Goal: Task Accomplishment & Management: Manage account settings

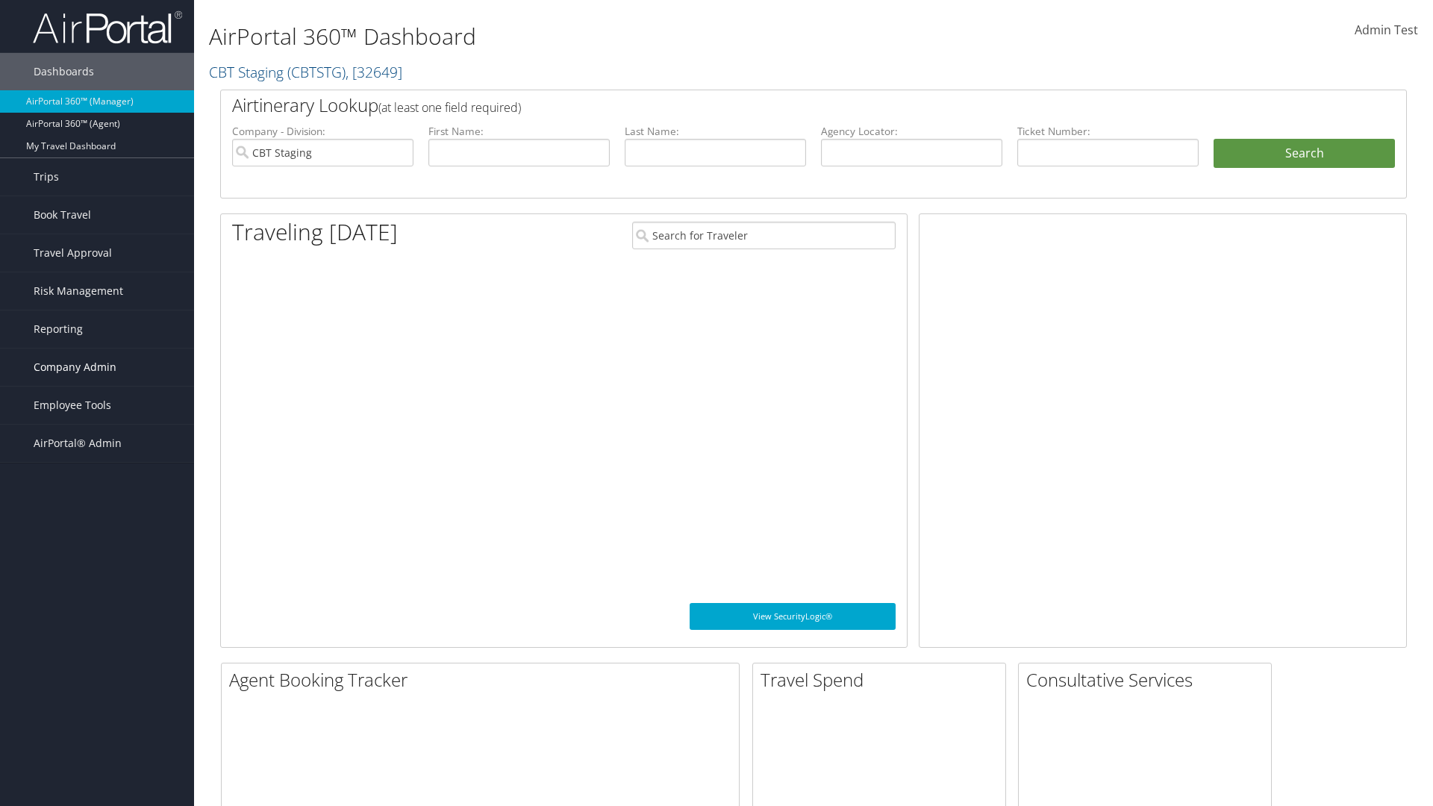
click at [97, 367] on span "Company Admin" at bounding box center [75, 367] width 83 height 37
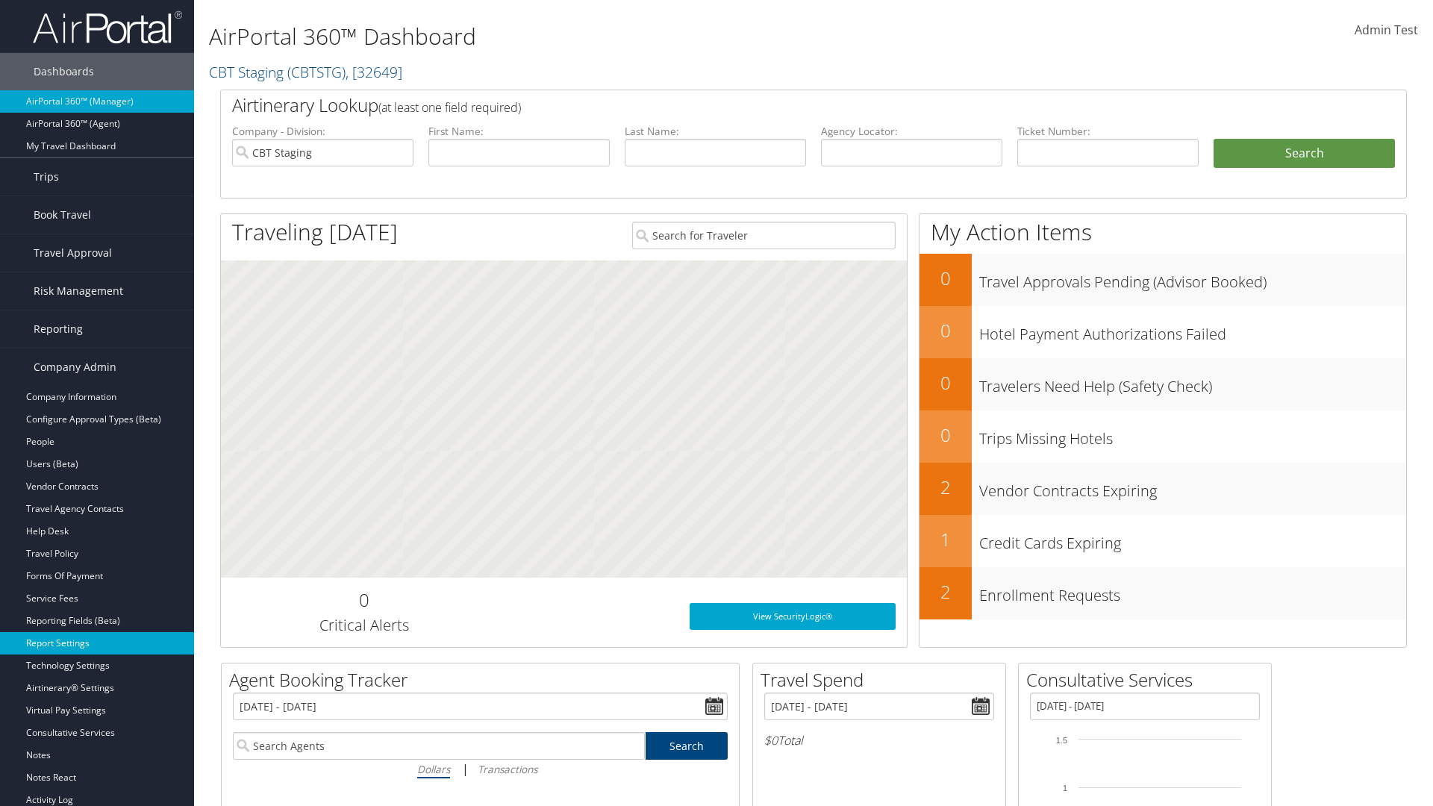
click at [97, 643] on link "Report Settings" at bounding box center [97, 643] width 194 height 22
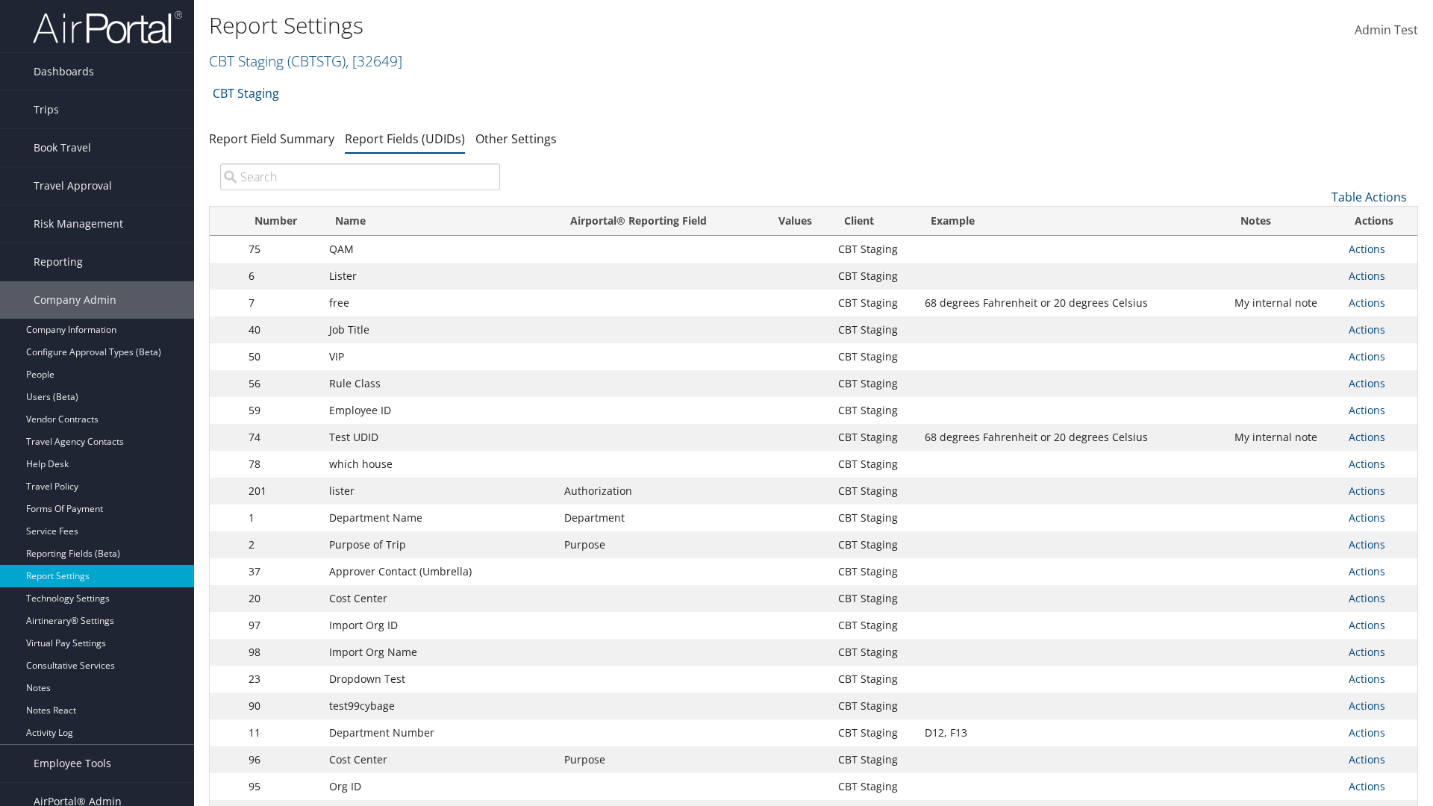
click at [360, 177] on input "search" at bounding box center [360, 176] width 280 height 27
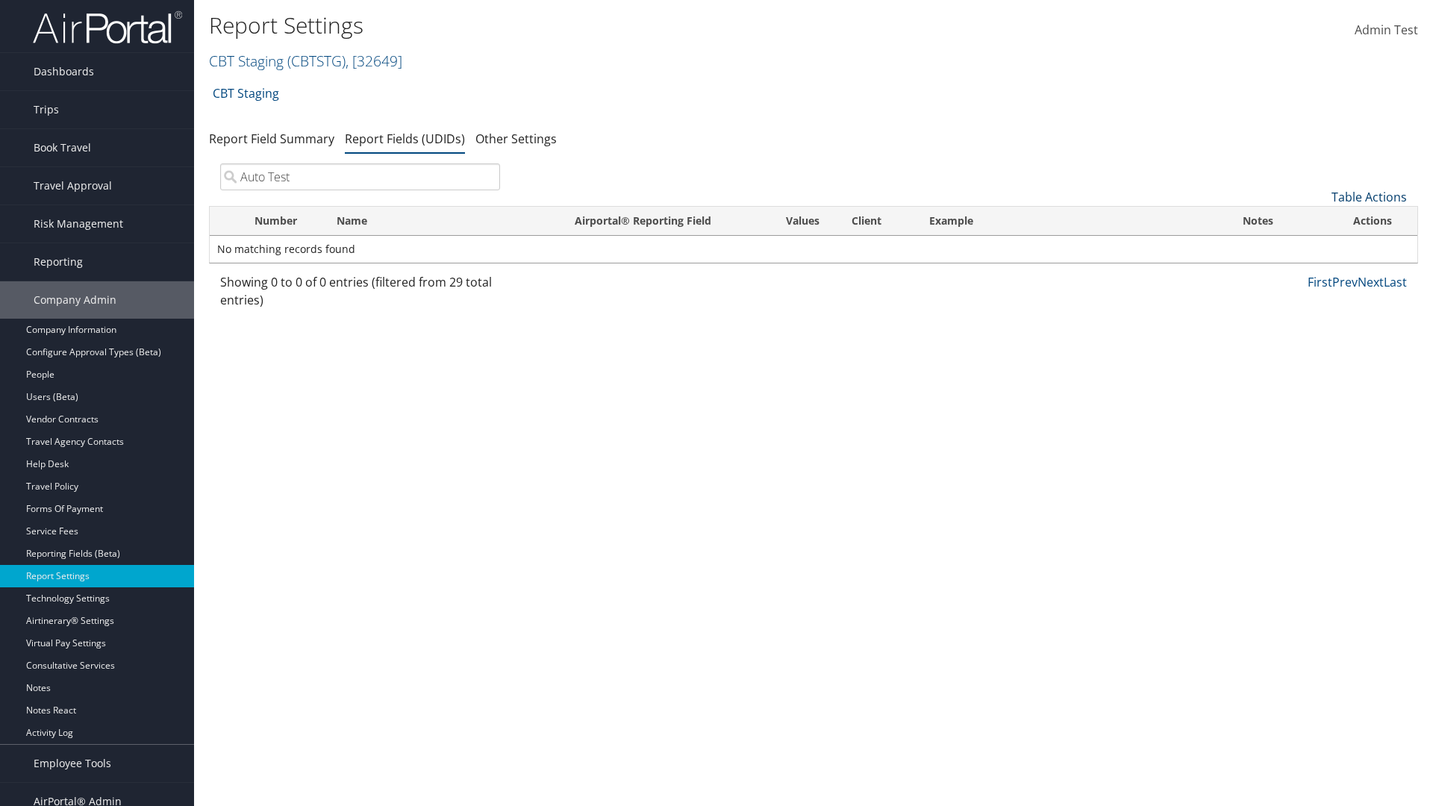
type input "Auto Test"
click at [1369, 197] on link "Table Actions" at bounding box center [1369, 197] width 75 height 16
click at [1319, 220] on link "New Record" at bounding box center [1319, 220] width 196 height 25
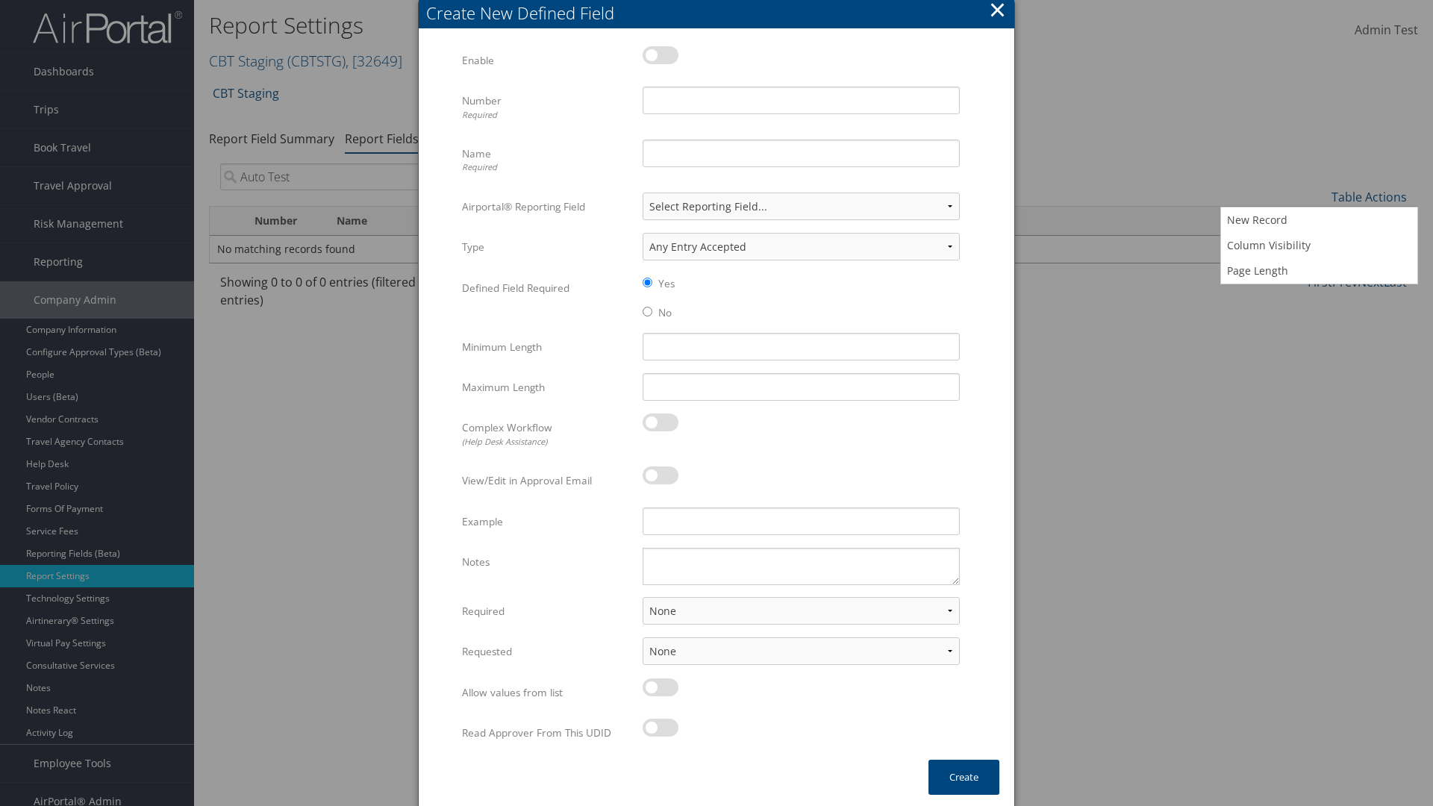
click at [661, 54] on label at bounding box center [661, 55] width 36 height 18
click at [660, 54] on input "checkbox" at bounding box center [655, 58] width 10 height 10
checkbox input "true"
click at [801, 100] on input "Number Required" at bounding box center [801, 101] width 317 height 28
type input "1011"
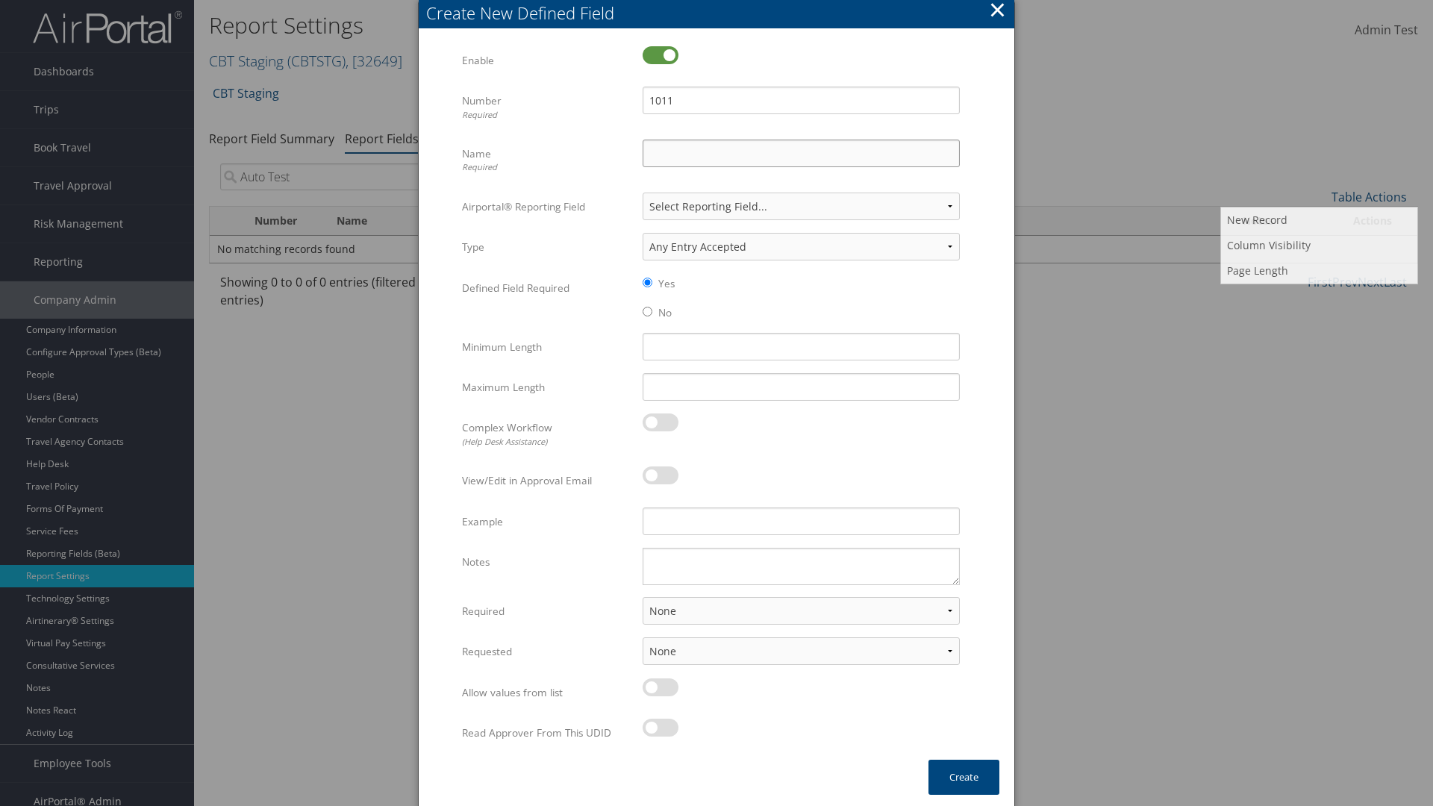
click at [801, 153] on input "Name Required" at bounding box center [801, 154] width 317 height 28
type input "Auto Test"
select select "both"
select select "trip"
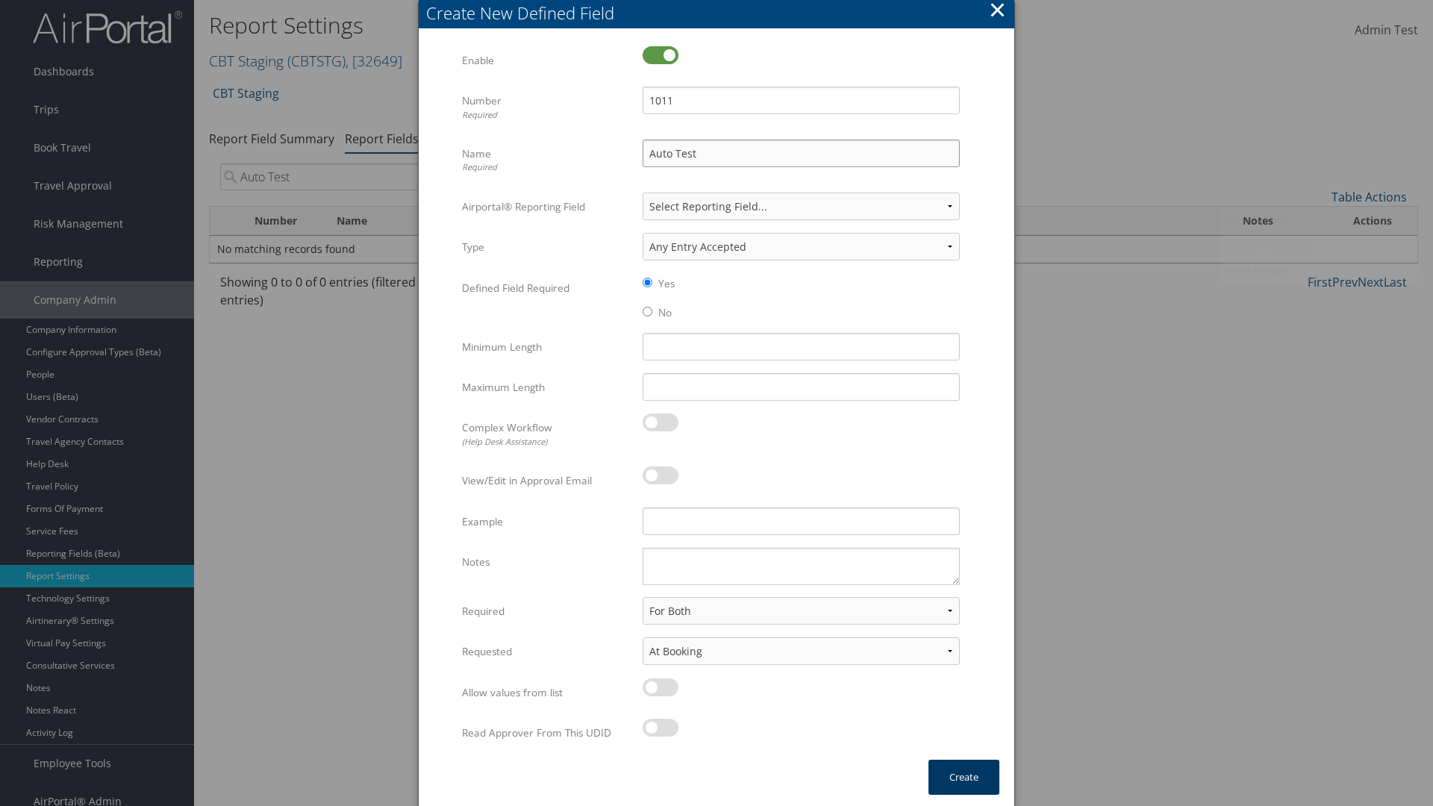
type input "Auto Test"
click at [964, 777] on button "Create" at bounding box center [964, 777] width 71 height 35
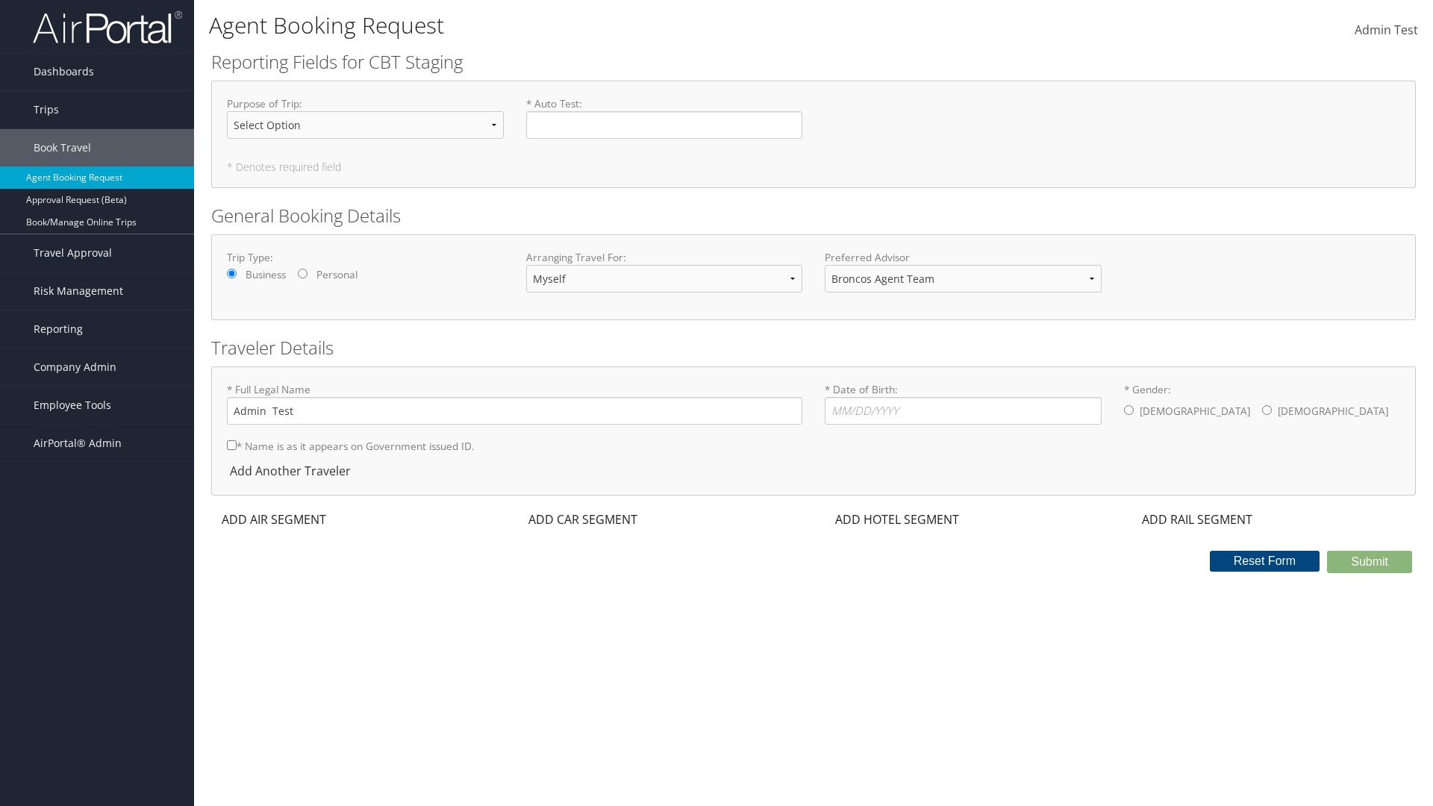
click at [97, 367] on span "Company Admin" at bounding box center [75, 367] width 83 height 37
click at [0, 0] on link "Report Settings" at bounding box center [0, 0] width 0 height 0
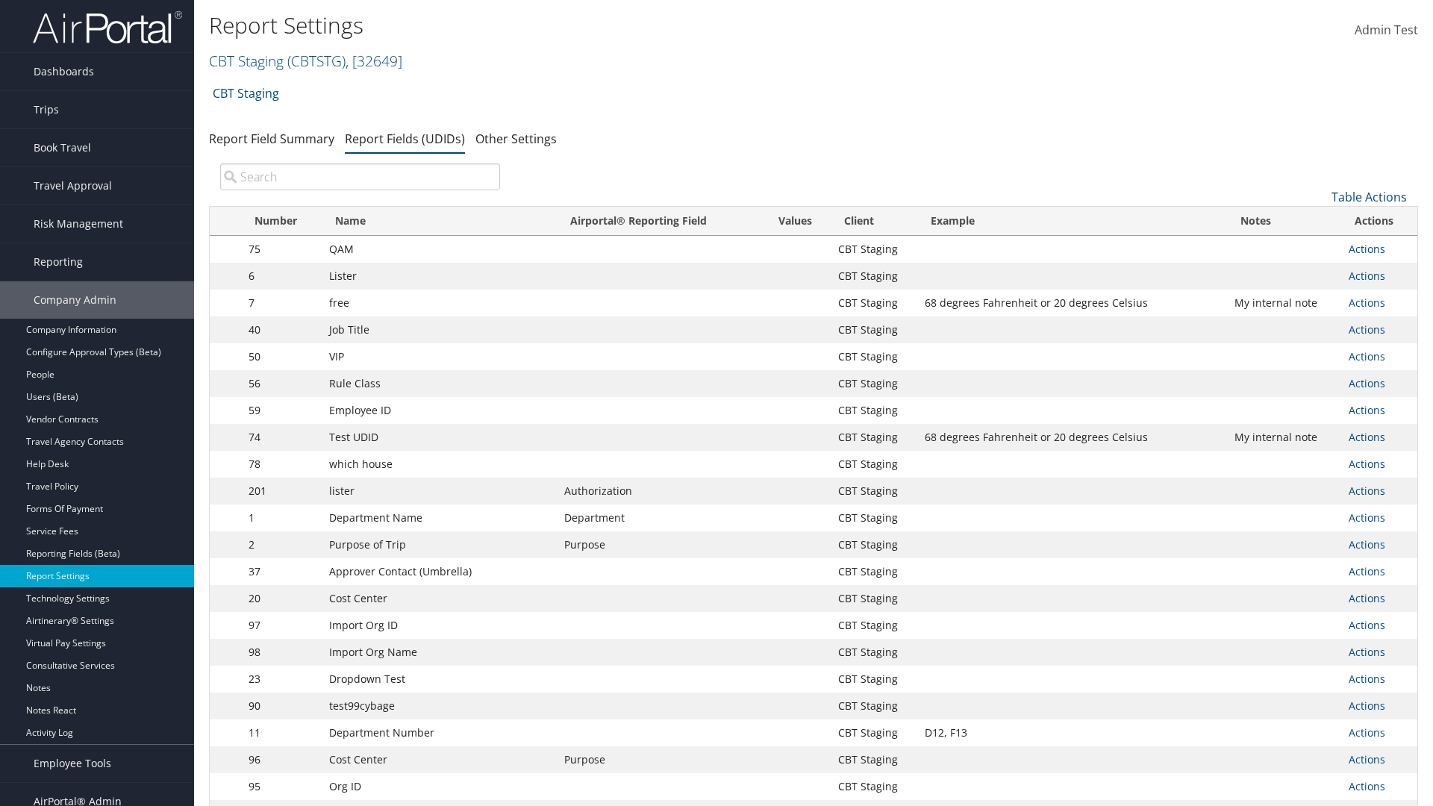
click at [360, 177] on input "search" at bounding box center [360, 176] width 280 height 27
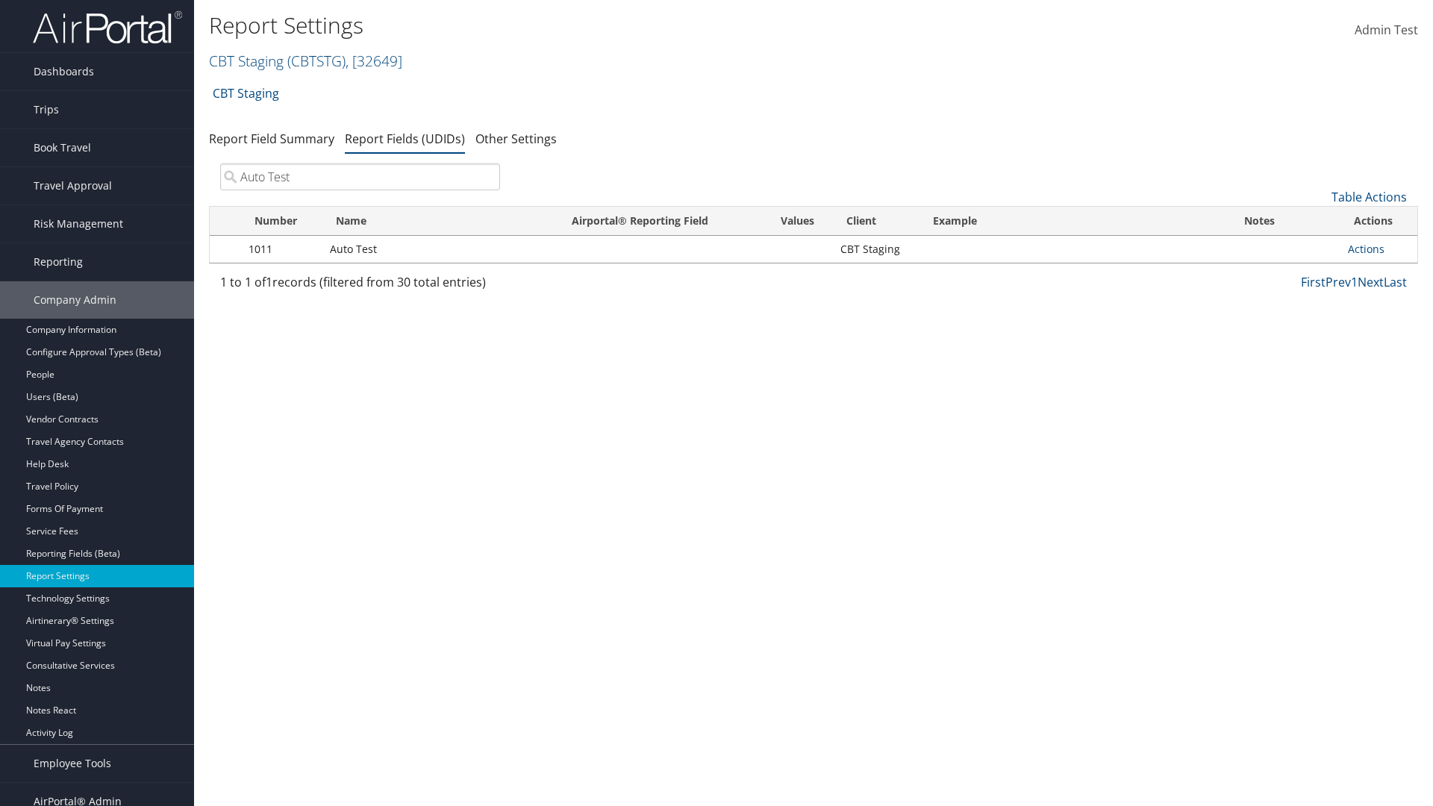
type input "Auto Test"
click at [1379, 249] on link "Actions" at bounding box center [1366, 249] width 37 height 14
click at [0, 0] on link "Delete" at bounding box center [0, 0] width 0 height 0
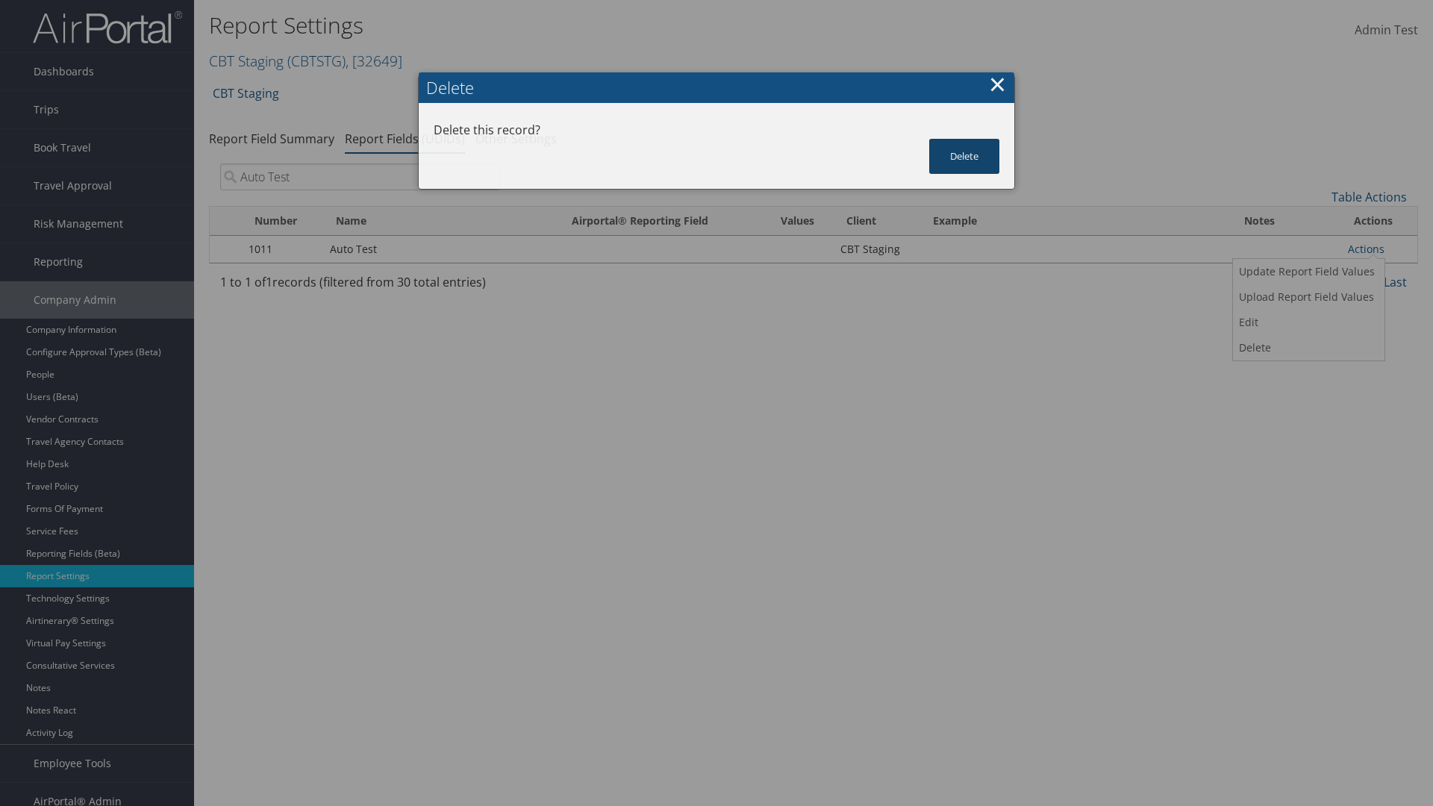
click at [964, 156] on button "Delete" at bounding box center [964, 156] width 70 height 35
